Goal: Task Accomplishment & Management: Manage account settings

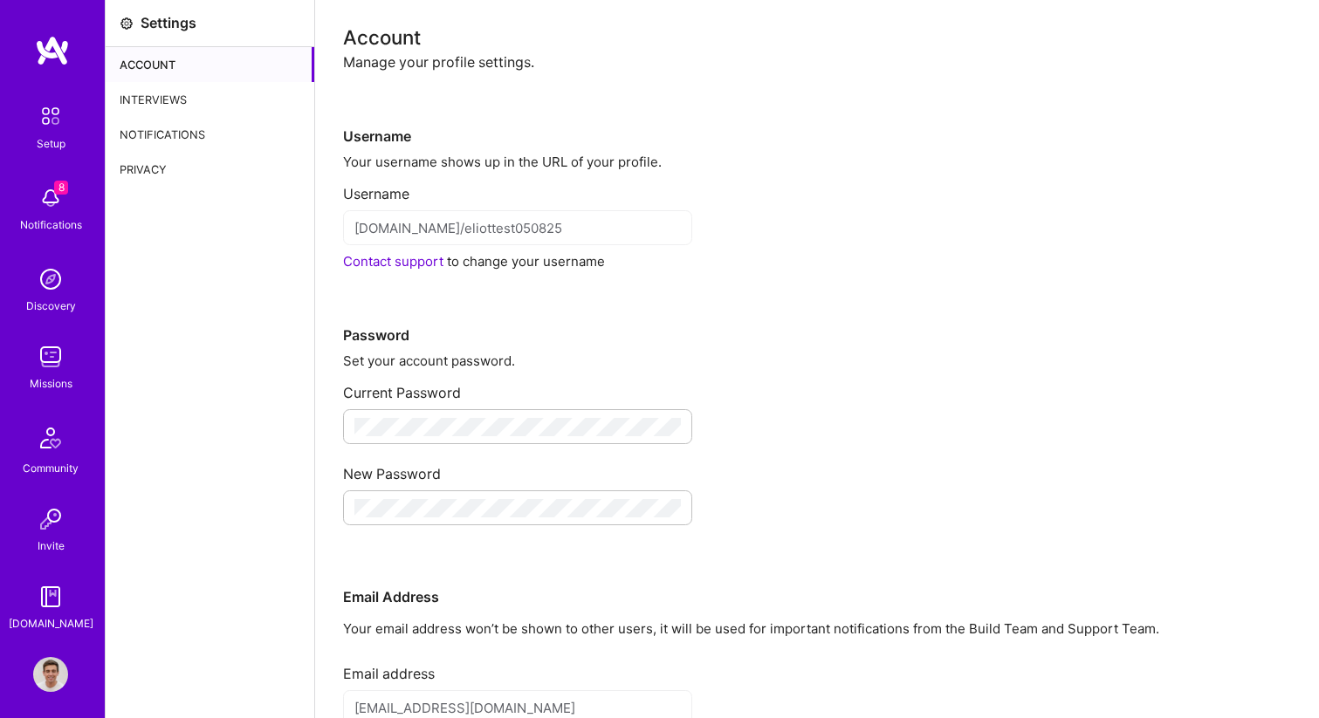
click at [175, 91] on div "Interviews" at bounding box center [210, 99] width 209 height 35
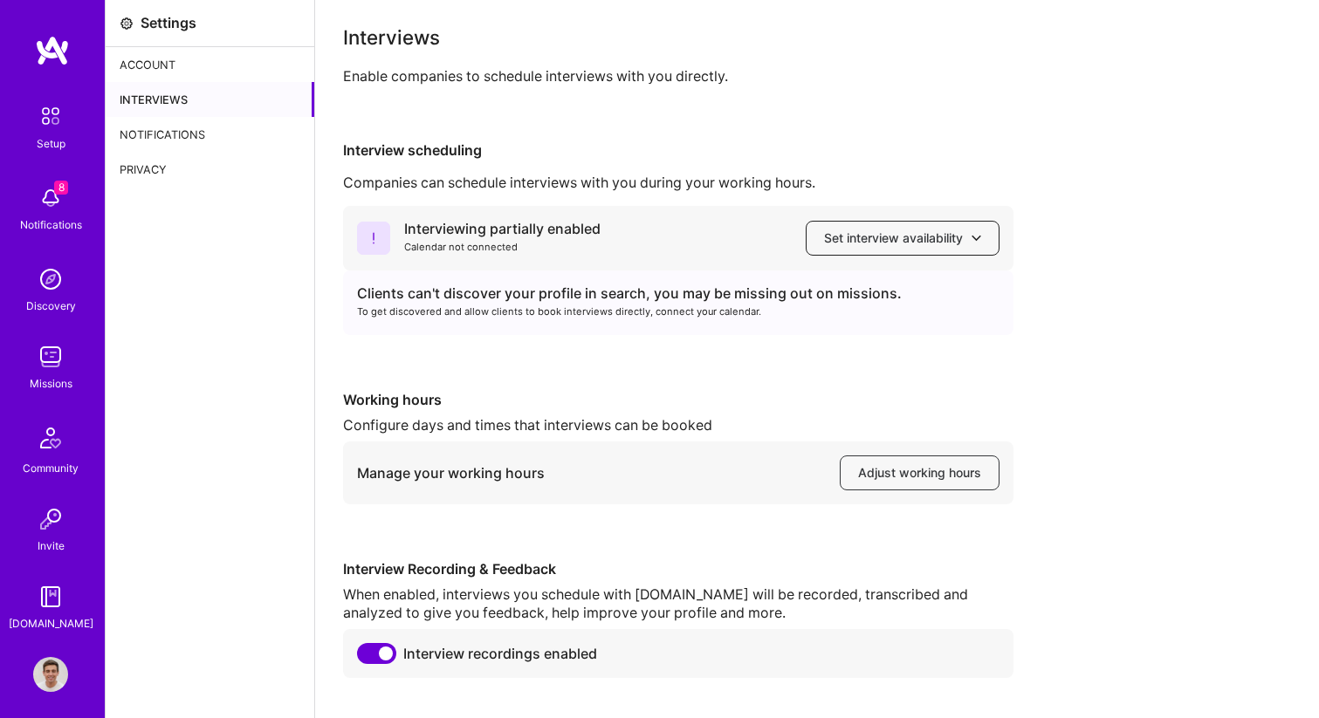
click at [977, 235] on icon at bounding box center [976, 238] width 10 height 10
click at [975, 143] on div "Interview scheduling" at bounding box center [817, 150] width 948 height 18
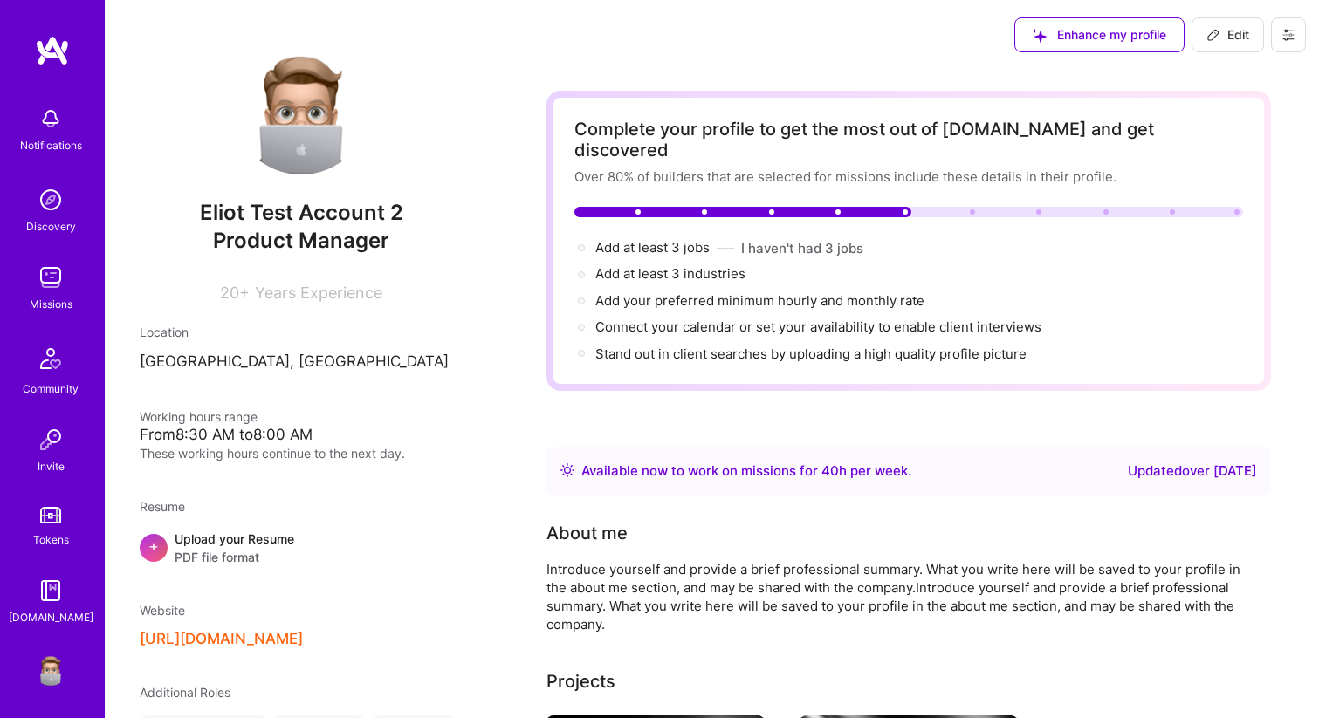
click at [1288, 42] on button at bounding box center [1288, 34] width 35 height 35
click at [1255, 82] on button "Settings" at bounding box center [1240, 74] width 131 height 45
